Goal: Task Accomplishment & Management: Manage account settings

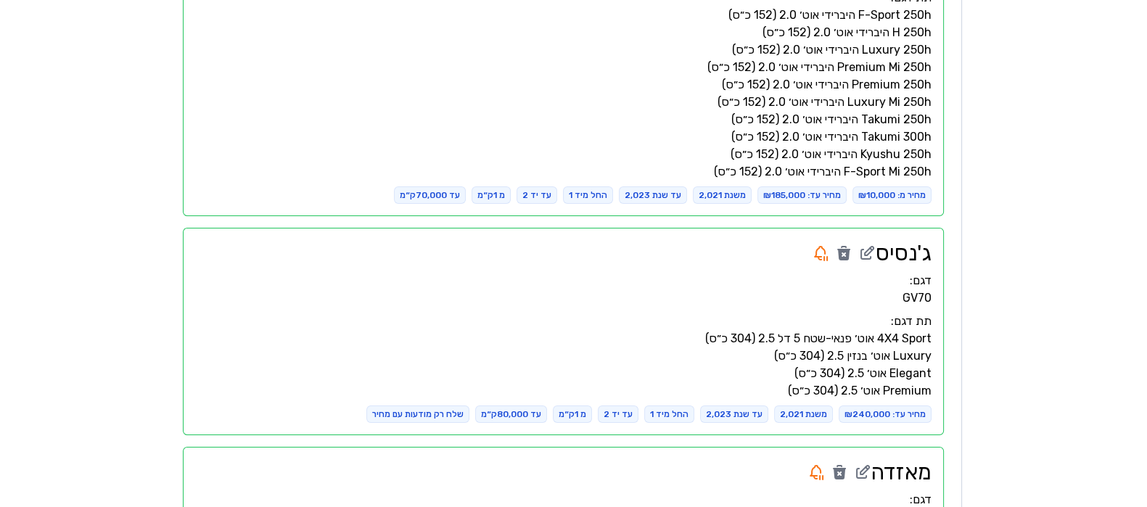
scroll to position [5887, 0]
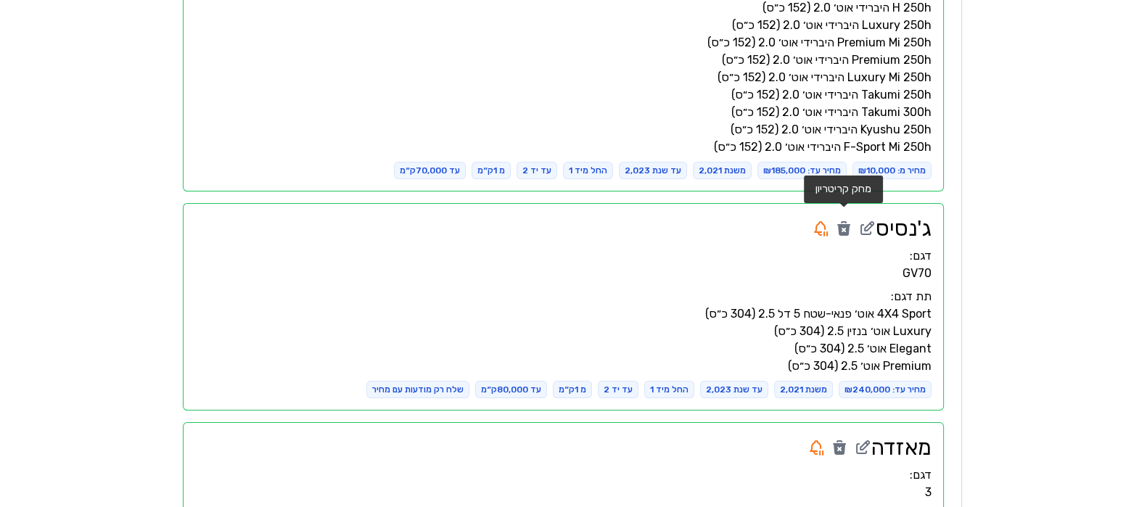
click at [844, 224] on icon at bounding box center [843, 230] width 13 height 12
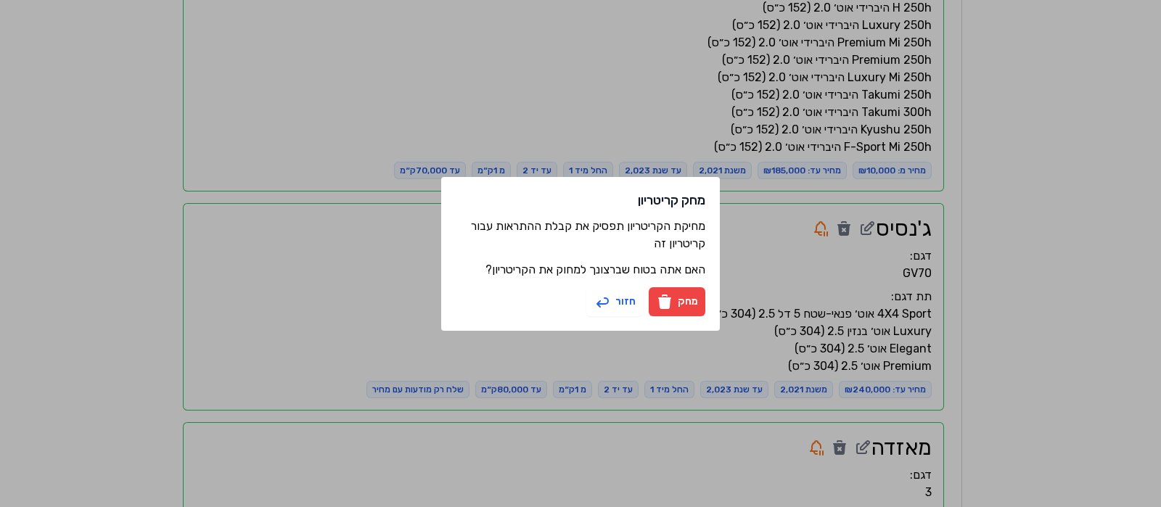
click at [686, 305] on button "מחק" at bounding box center [677, 301] width 57 height 29
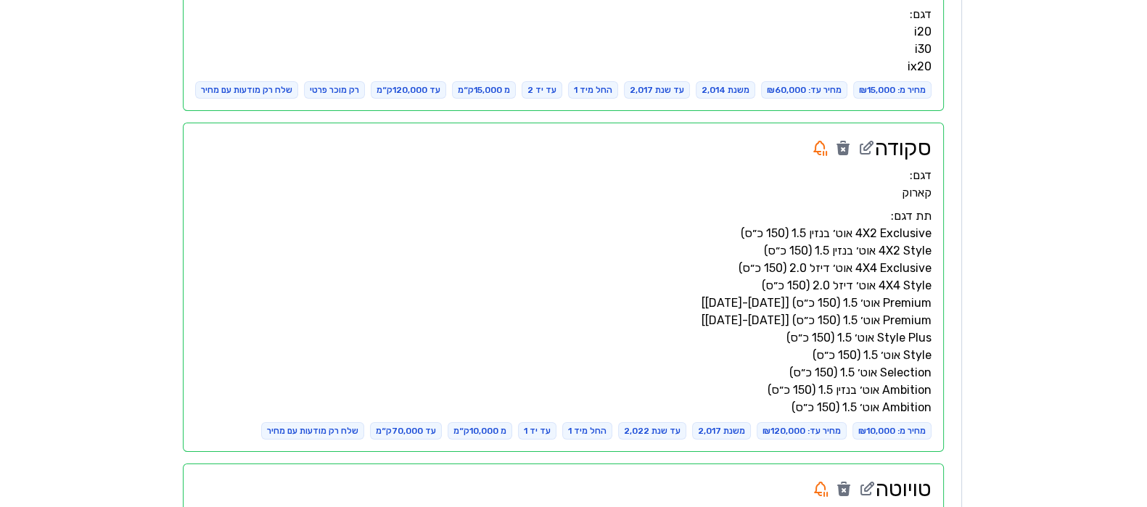
scroll to position [6620, 0]
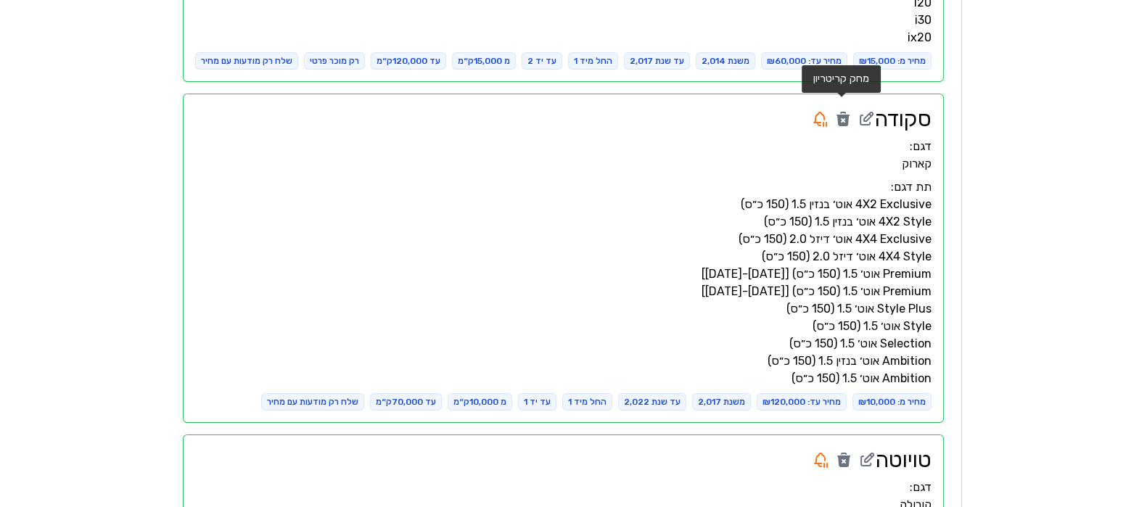
click at [838, 110] on icon at bounding box center [842, 118] width 17 height 17
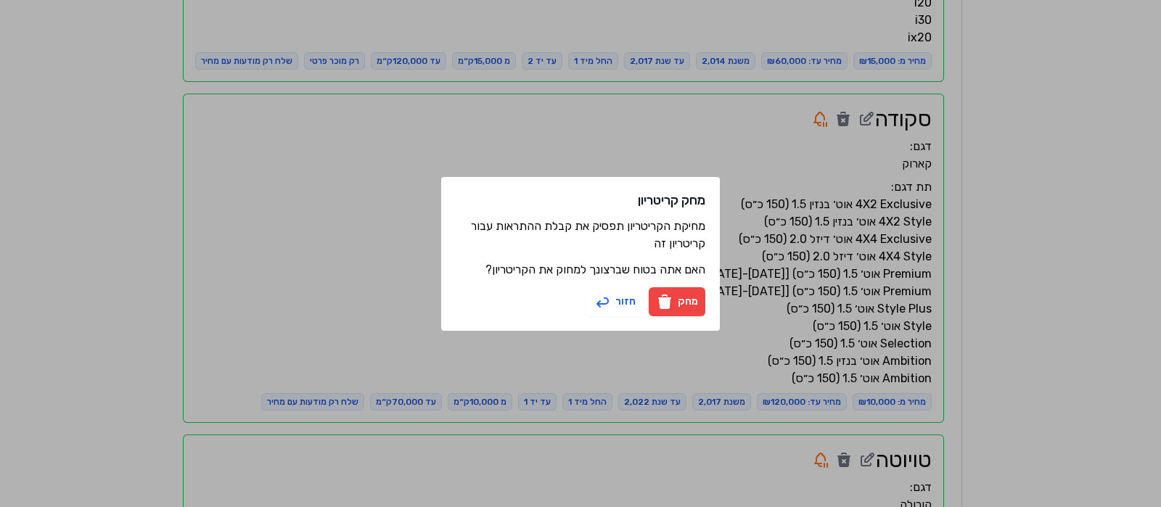
click at [685, 299] on button "מחק" at bounding box center [677, 301] width 57 height 29
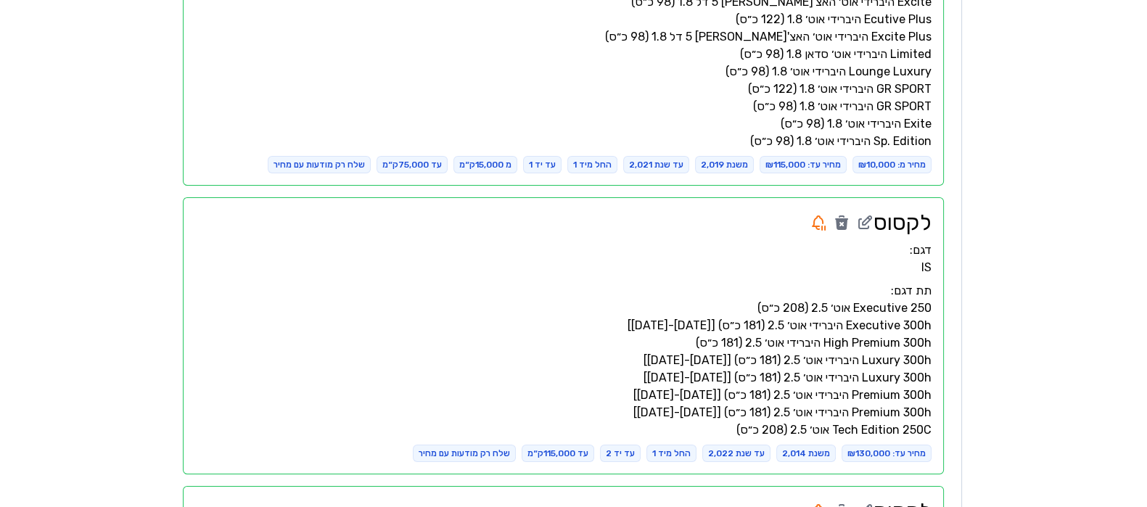
scroll to position [6983, 0]
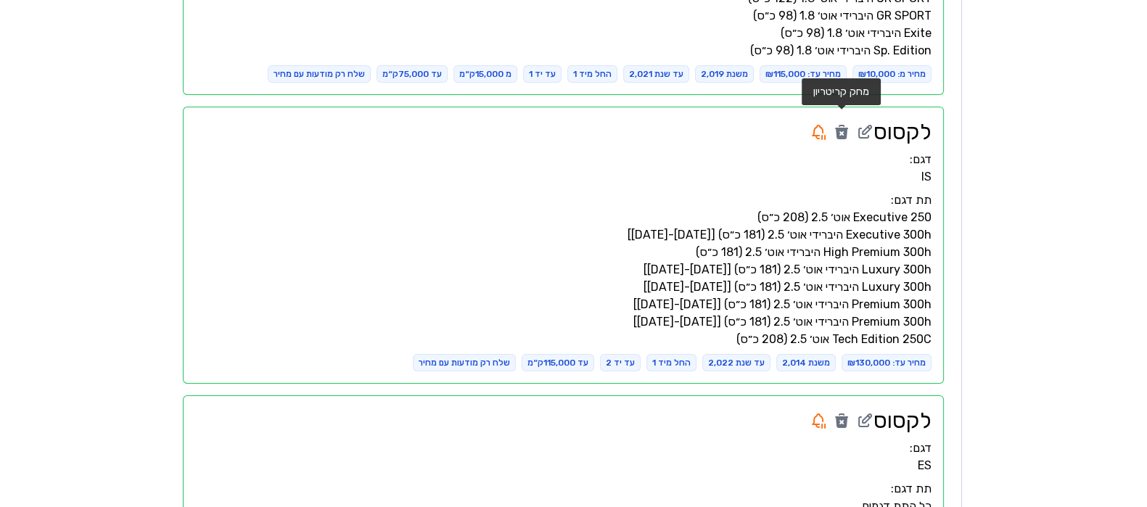
click at [845, 123] on icon at bounding box center [841, 131] width 17 height 17
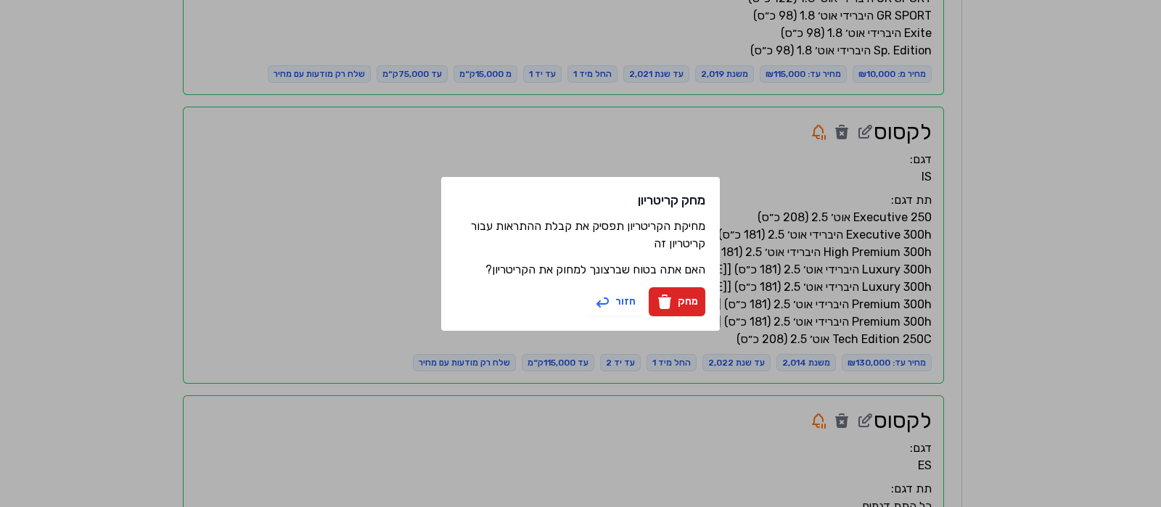
click at [696, 285] on div "מחק קריטריון מחיקת הקריטריון תפסיק את קבלת ההתראות עבור קריטריון זה האם אתה בטו…" at bounding box center [580, 254] width 279 height 154
click at [691, 299] on button "מחק" at bounding box center [677, 301] width 57 height 29
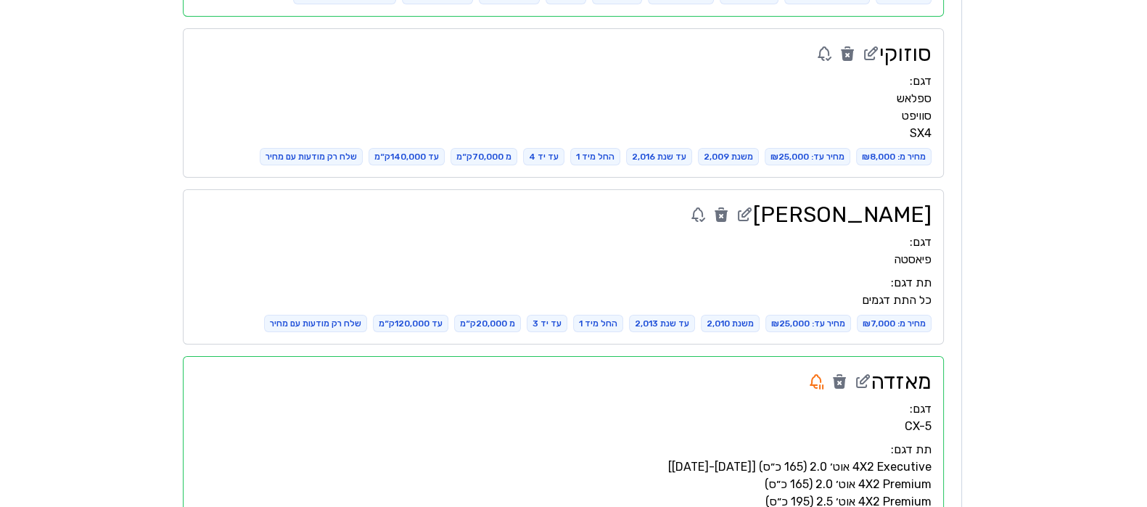
scroll to position [2226, 0]
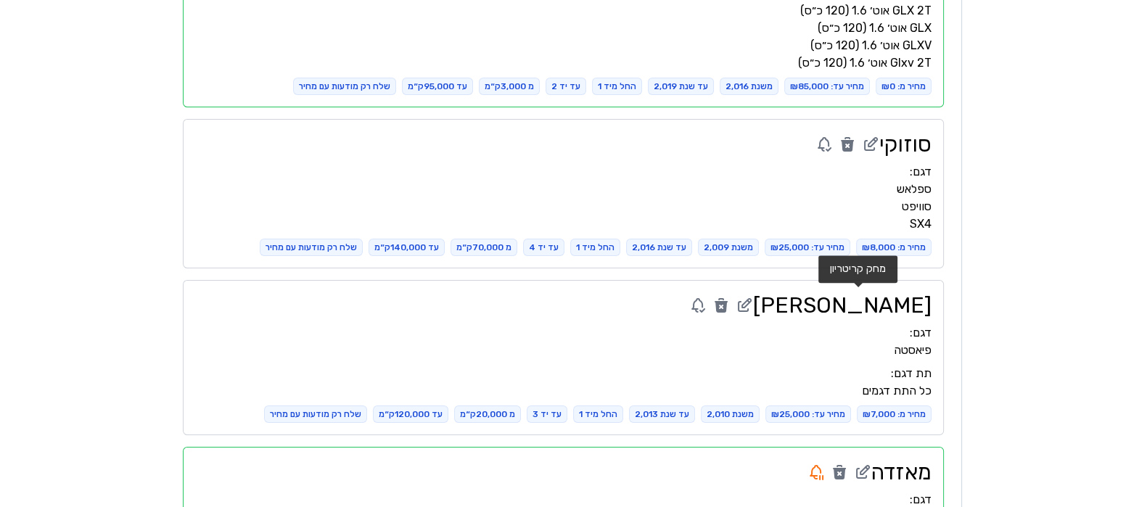
click at [728, 303] on icon at bounding box center [721, 307] width 13 height 12
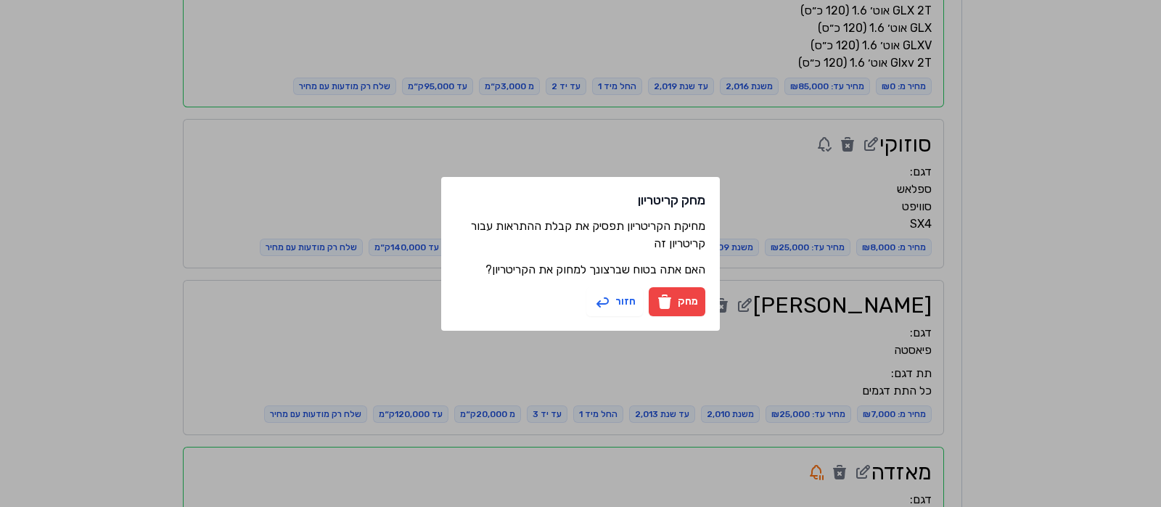
click at [689, 300] on button "מחק" at bounding box center [677, 301] width 57 height 29
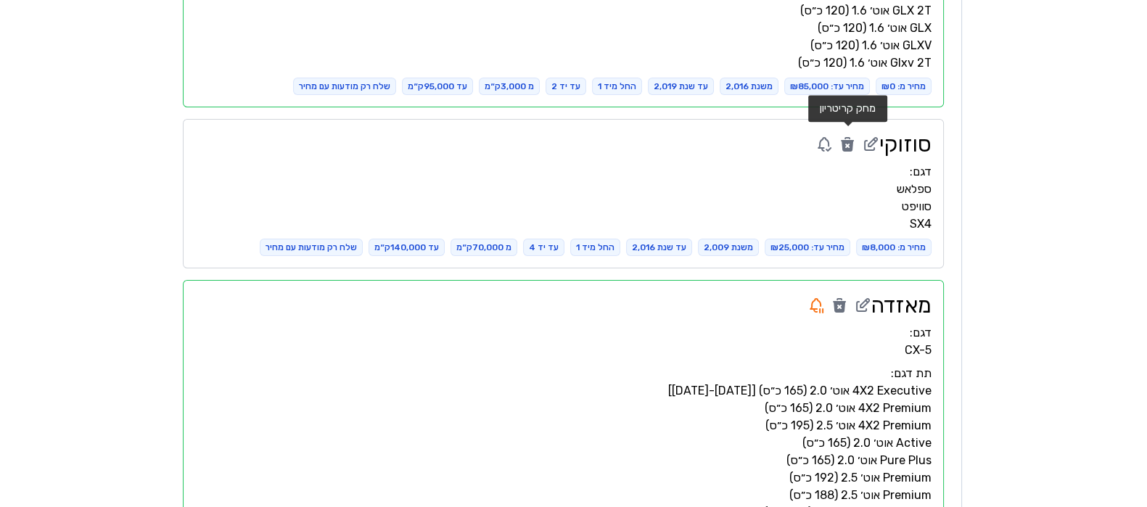
click at [847, 146] on icon at bounding box center [847, 146] width 13 height 12
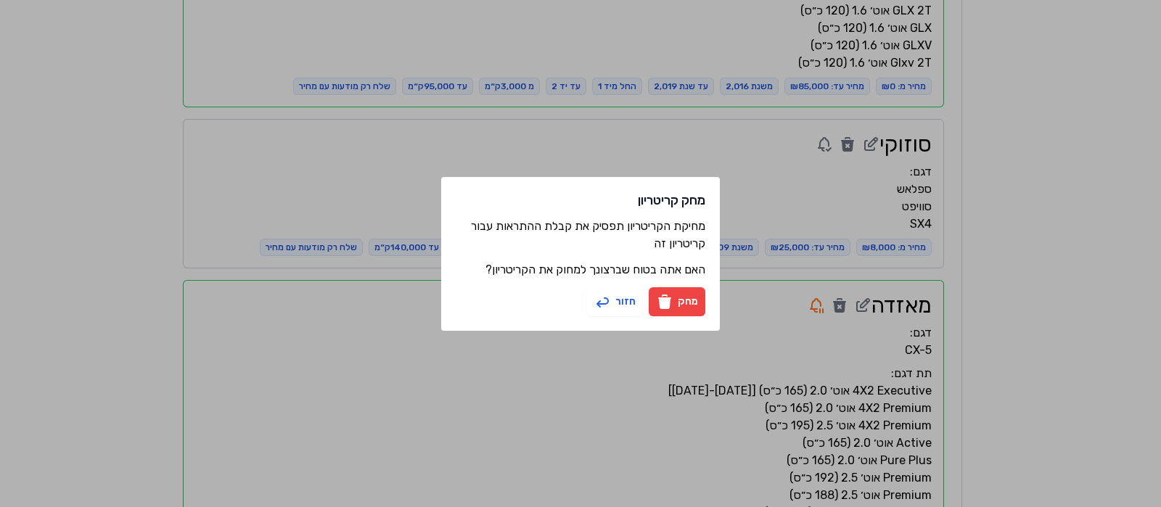
click at [682, 306] on button "מחק" at bounding box center [677, 301] width 57 height 29
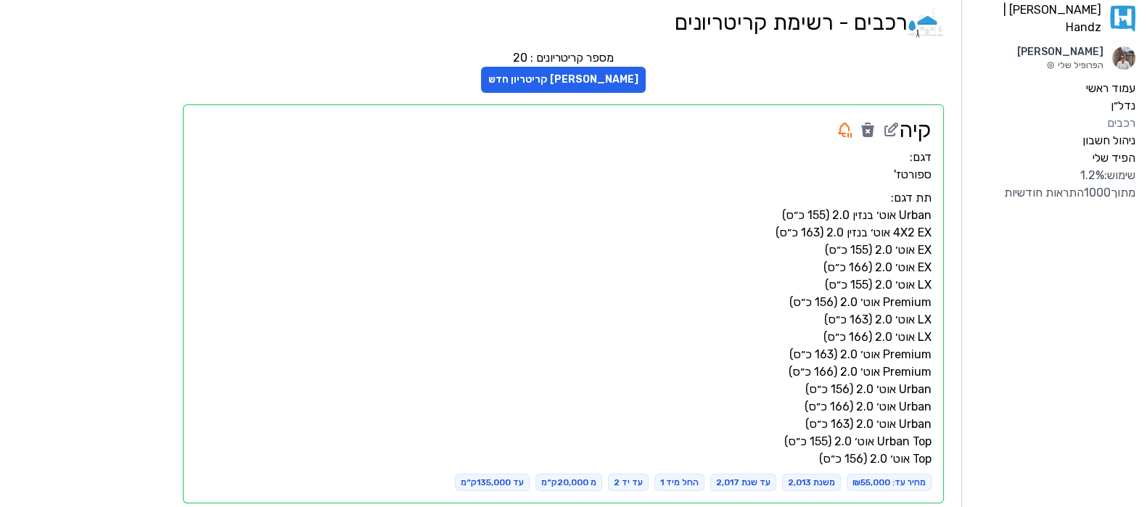
scroll to position [0, 0]
